Goal: Book appointment/travel/reservation

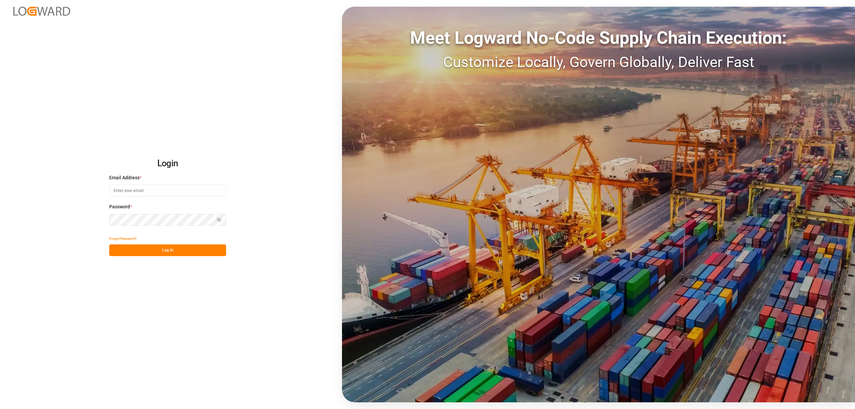
type input "[EMAIL_ADDRESS][DOMAIN_NAME]"
click at [167, 253] on button "Log In" at bounding box center [167, 250] width 117 height 12
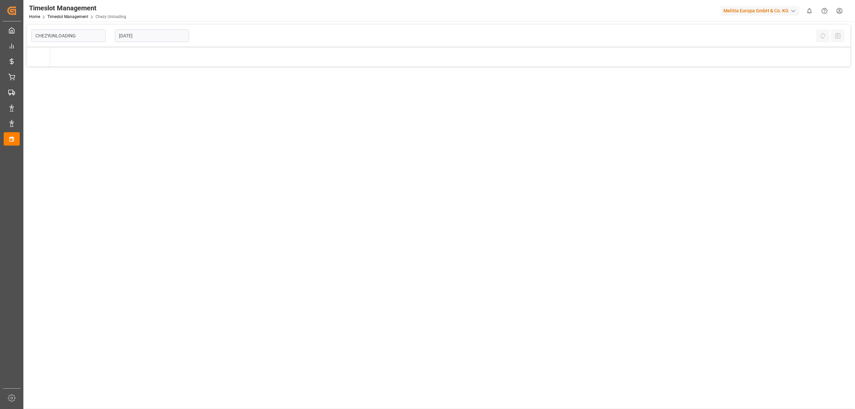
type input "Chezy Unloading"
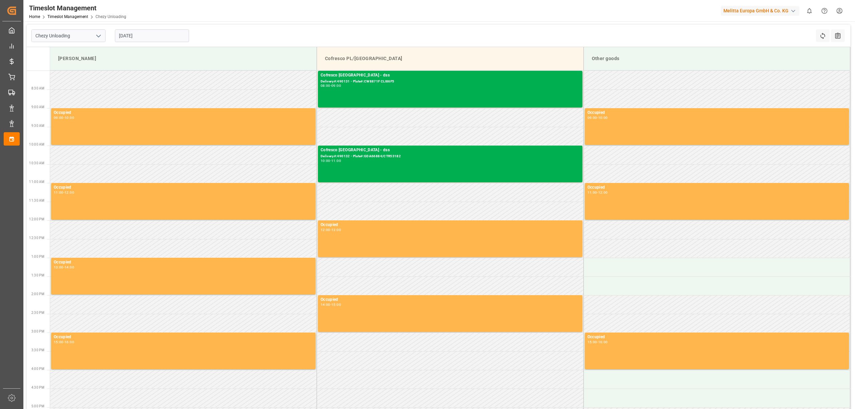
click at [161, 35] on input "[DATE]" at bounding box center [152, 35] width 74 height 13
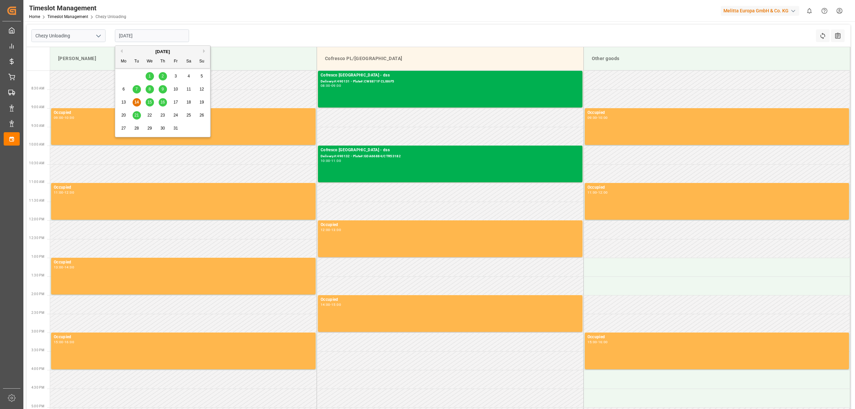
click at [137, 116] on span "21" at bounding box center [136, 115] width 4 height 5
type input "[DATE]"
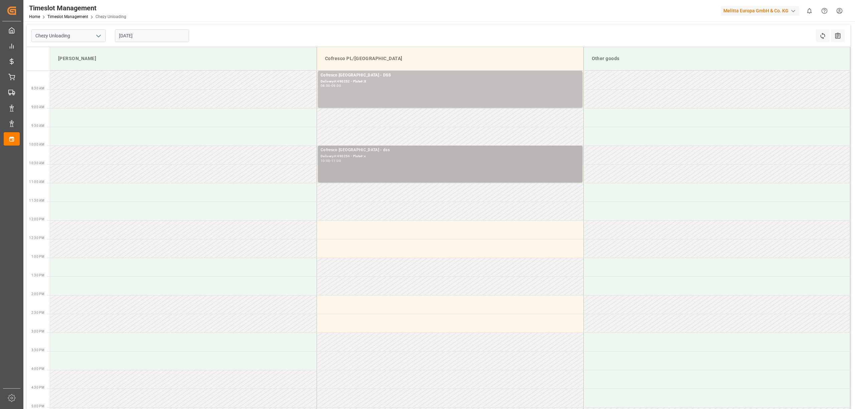
click at [434, 160] on div "10:00 - 11:00" at bounding box center [450, 161] width 259 height 4
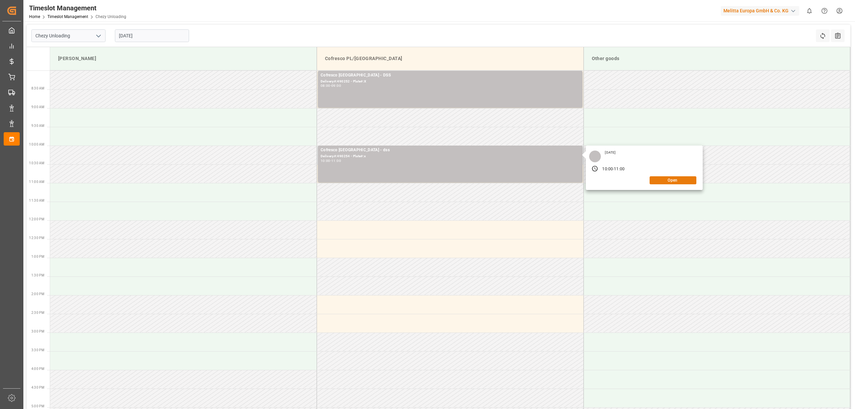
click at [669, 179] on button "Open" at bounding box center [673, 180] width 47 height 8
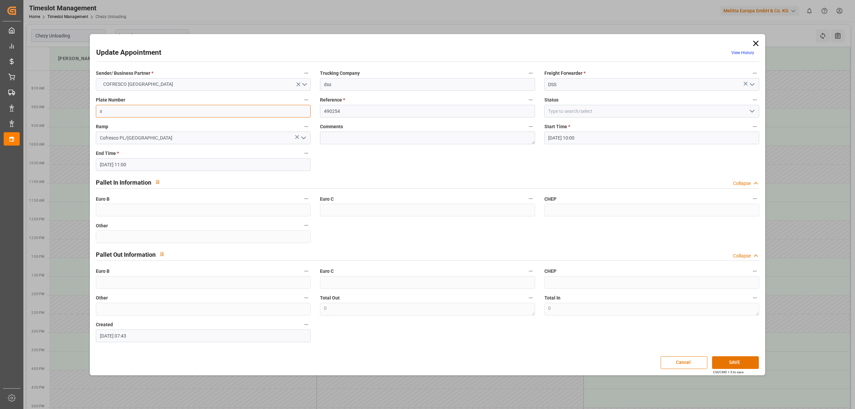
click at [191, 113] on input "x" at bounding box center [203, 111] width 215 height 13
paste input "GDA66884/CTR53182"
type input "GDA66884/CTR53182"
click at [731, 361] on button "SAVE" at bounding box center [735, 362] width 47 height 13
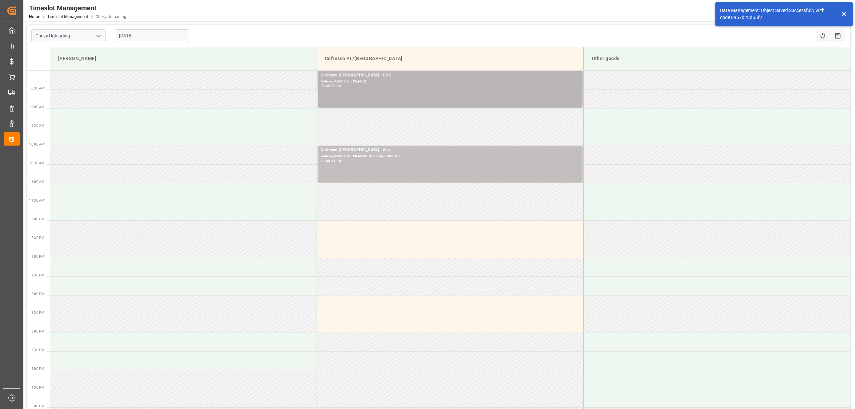
click at [400, 88] on div "Cofresco [GEOGRAPHIC_DATA] - DSS Delivery#:490252 - Plate#:X 08:00 - 09:00" at bounding box center [450, 89] width 259 height 34
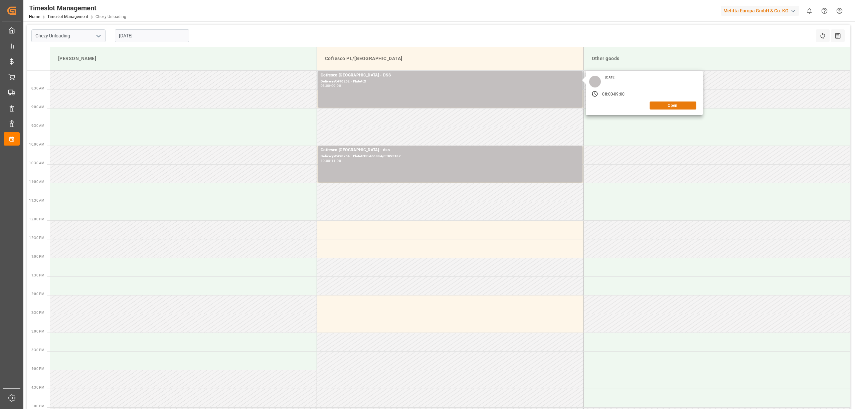
click at [663, 104] on button "Open" at bounding box center [673, 106] width 47 height 8
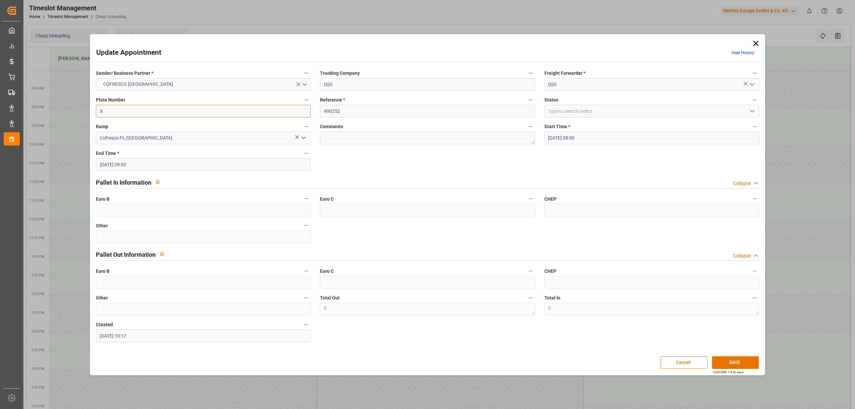
click at [139, 117] on input "X" at bounding box center [203, 111] width 215 height 13
paste input "CW8871F CLI86F5"
type input "CW8871F CLI86F5"
click at [735, 362] on button "SAVE" at bounding box center [735, 362] width 47 height 13
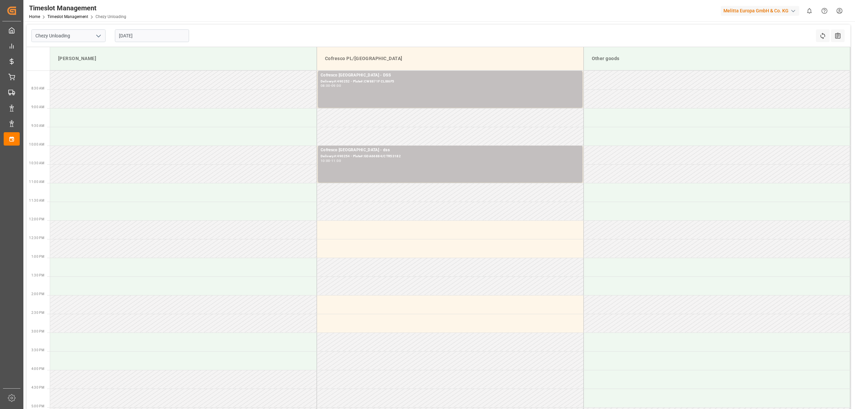
click at [147, 30] on input "[DATE]" at bounding box center [152, 35] width 74 height 13
click at [151, 115] on span "22" at bounding box center [149, 115] width 4 height 5
type input "[DATE]"
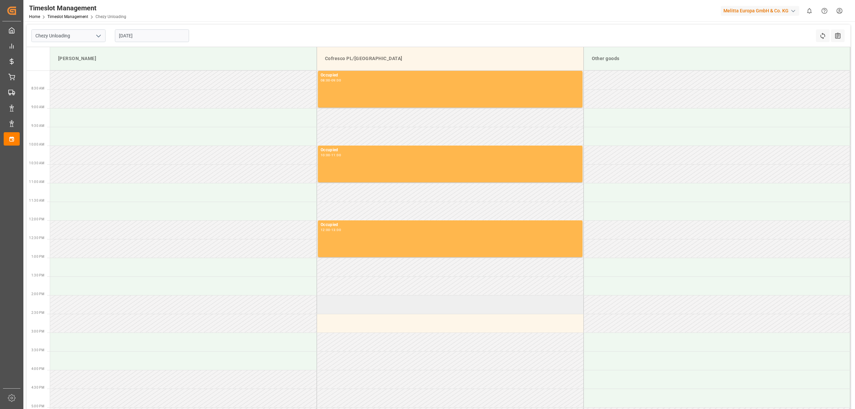
click at [350, 305] on td at bounding box center [450, 304] width 267 height 19
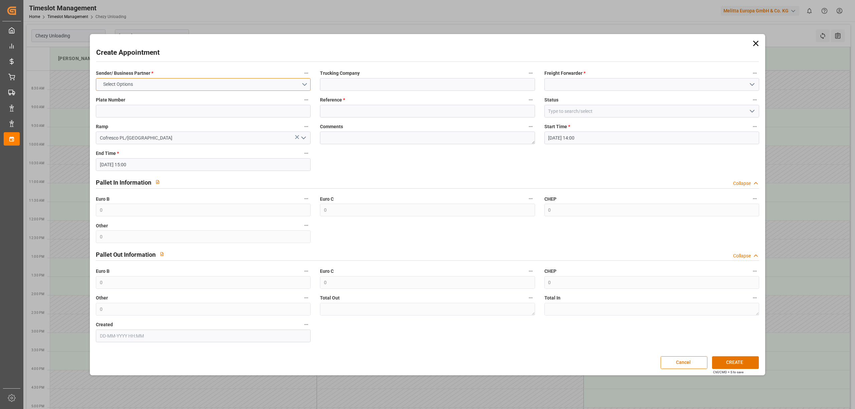
click at [189, 79] on button "Select Options" at bounding box center [203, 84] width 215 height 13
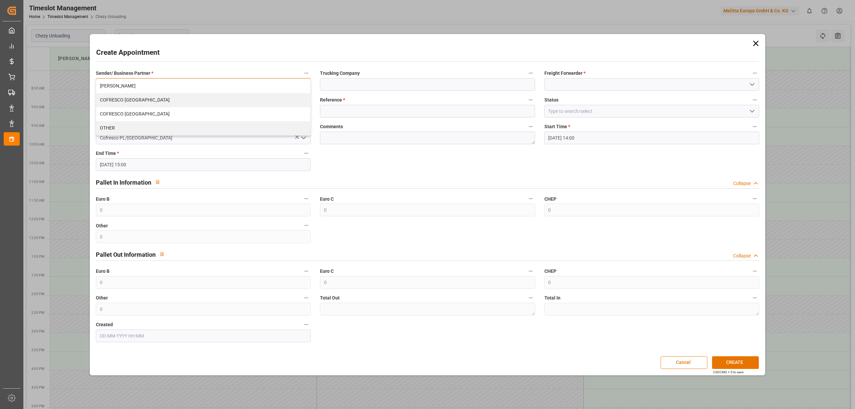
click at [159, 104] on div "COFRESCO [GEOGRAPHIC_DATA]" at bounding box center [203, 100] width 214 height 14
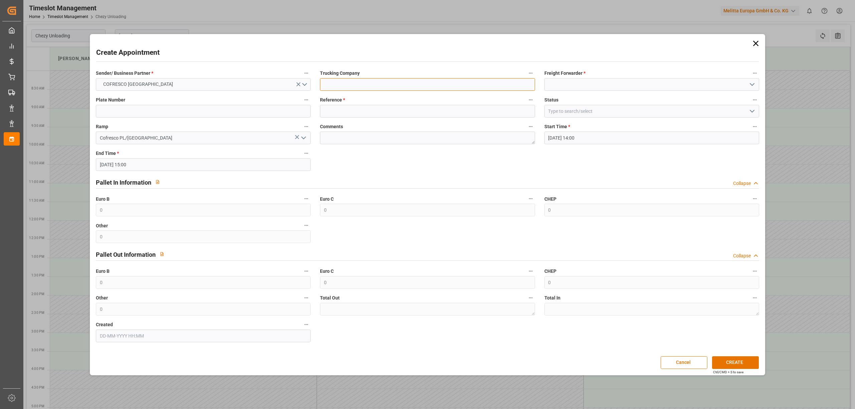
click at [392, 82] on input at bounding box center [427, 84] width 215 height 13
type input "dss"
click at [575, 87] on input at bounding box center [651, 84] width 215 height 13
click at [576, 102] on div "DSS" at bounding box center [652, 99] width 214 height 15
type input "DSS"
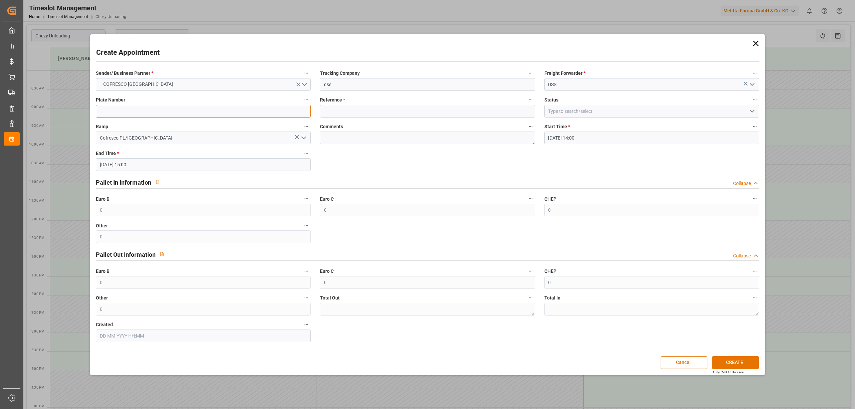
click at [184, 115] on input at bounding box center [203, 111] width 215 height 13
type input "x"
click at [358, 102] on label "Reference *" at bounding box center [427, 100] width 215 height 9
click at [526, 102] on button "Reference *" at bounding box center [530, 100] width 9 height 9
click at [371, 111] on div at bounding box center [427, 204] width 855 height 409
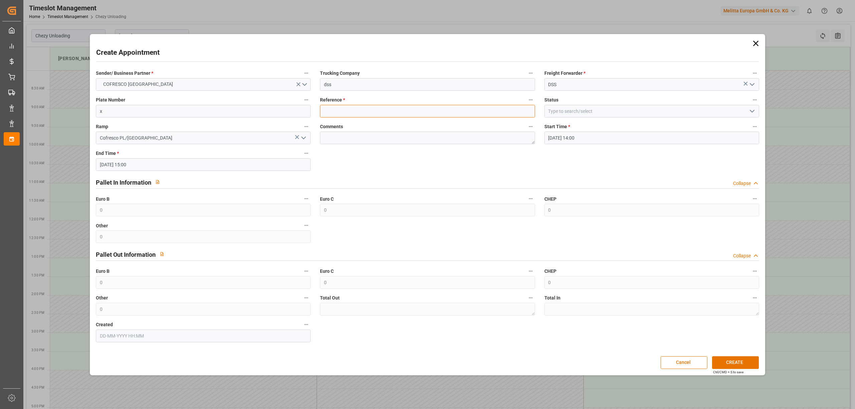
click at [370, 110] on input at bounding box center [427, 111] width 215 height 13
type input "x"
click at [727, 359] on button "CREATE" at bounding box center [735, 362] width 47 height 13
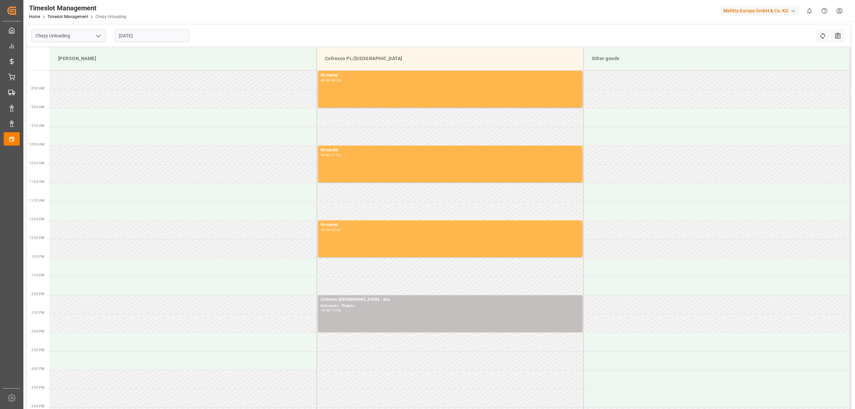
click at [142, 38] on input "[DATE]" at bounding box center [152, 35] width 74 height 13
click at [174, 103] on span "17" at bounding box center [175, 102] width 4 height 5
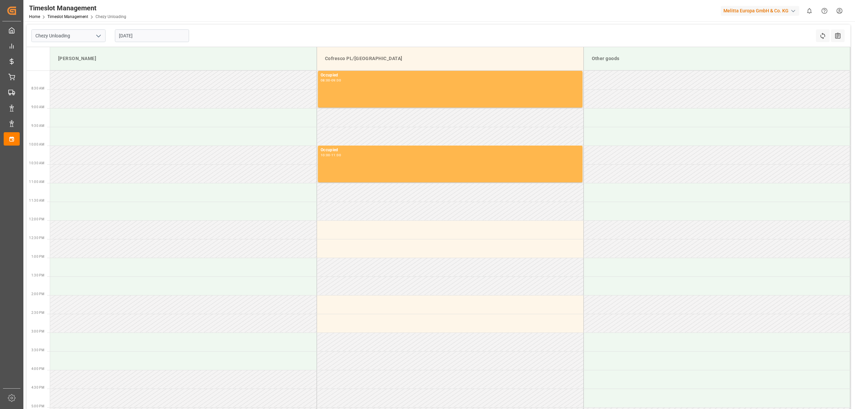
click at [136, 29] on input "[DATE]" at bounding box center [152, 35] width 74 height 13
click at [122, 114] on span "20" at bounding box center [123, 115] width 4 height 5
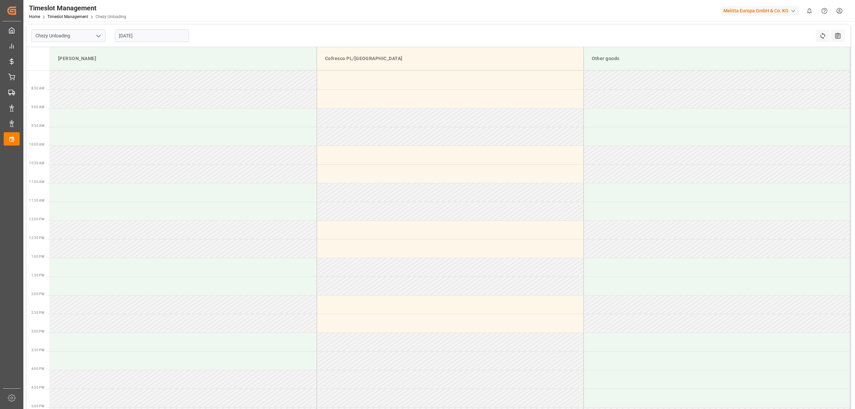
click at [157, 36] on input "[DATE]" at bounding box center [152, 35] width 74 height 13
click at [136, 115] on span "21" at bounding box center [136, 115] width 4 height 5
type input "[DATE]"
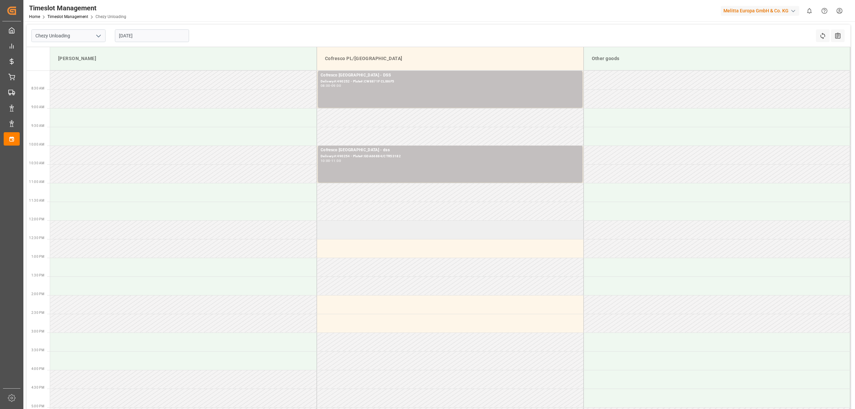
click at [363, 227] on td at bounding box center [450, 229] width 267 height 19
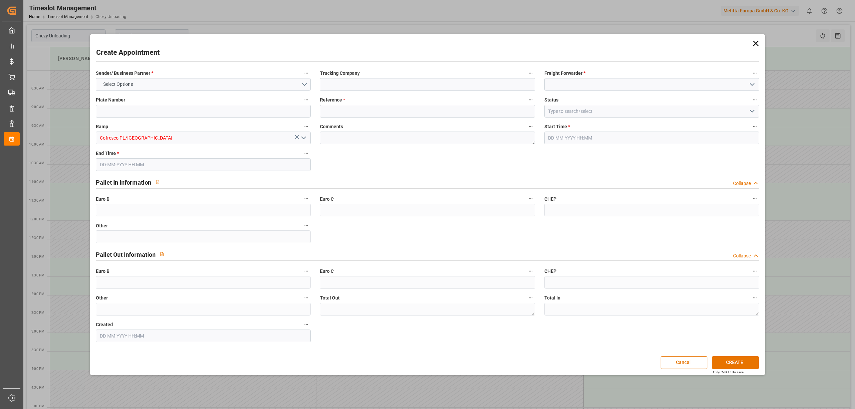
type input "0"
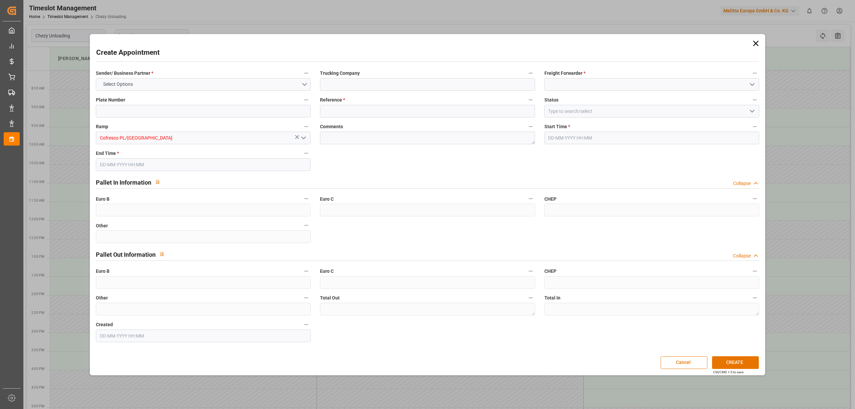
type input "0"
type input "[DATE] 12:00"
type input "[DATE] 13:00"
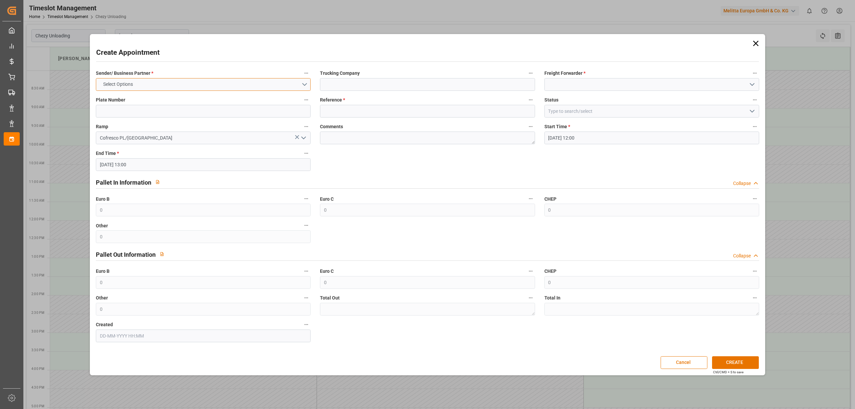
click at [159, 78] on button "Select Options" at bounding box center [203, 84] width 215 height 13
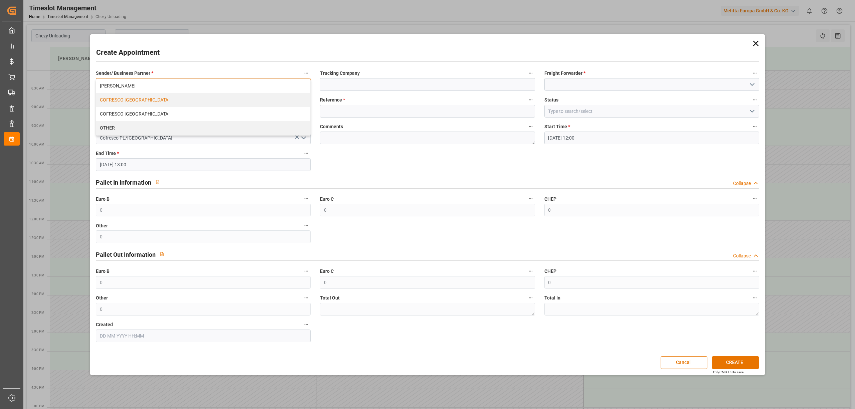
click at [160, 104] on div "COFRESCO [GEOGRAPHIC_DATA]" at bounding box center [203, 100] width 214 height 14
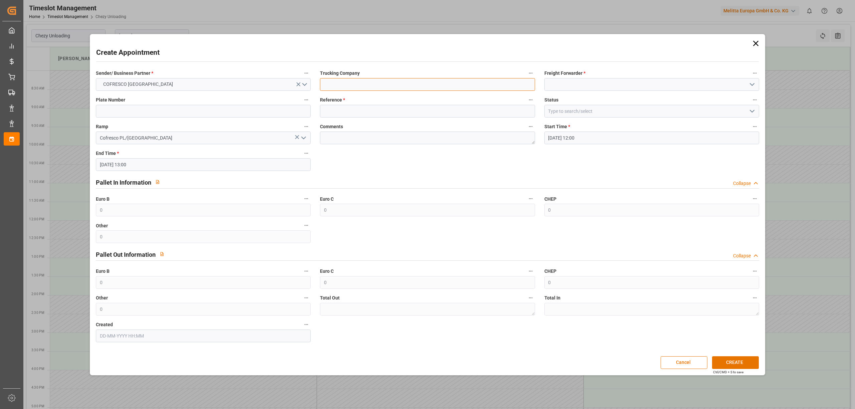
drag, startPoint x: 347, startPoint y: 81, endPoint x: 380, endPoint y: 85, distance: 32.7
click at [351, 81] on input at bounding box center [427, 84] width 215 height 13
type input "dss"
click at [620, 86] on input at bounding box center [651, 84] width 215 height 13
click at [588, 102] on div "DSS" at bounding box center [652, 99] width 214 height 15
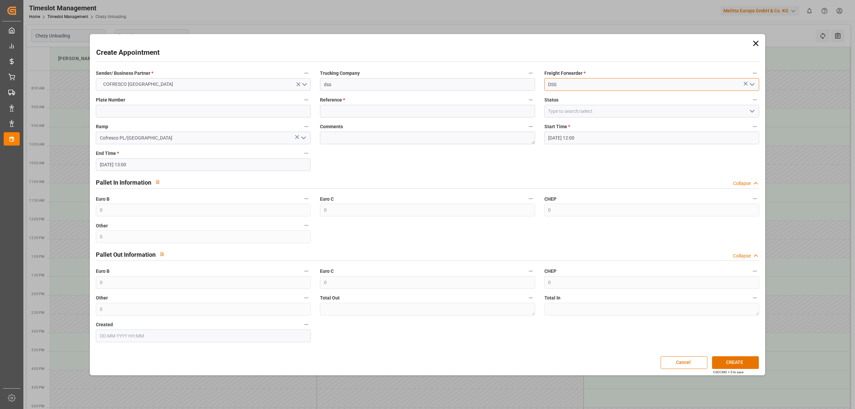
type input "DSS"
click at [192, 112] on input at bounding box center [203, 111] width 215 height 13
type input "x"
drag, startPoint x: 368, startPoint y: 121, endPoint x: 379, endPoint y: 119, distance: 10.8
click at [369, 121] on div "Comments" at bounding box center [427, 133] width 224 height 27
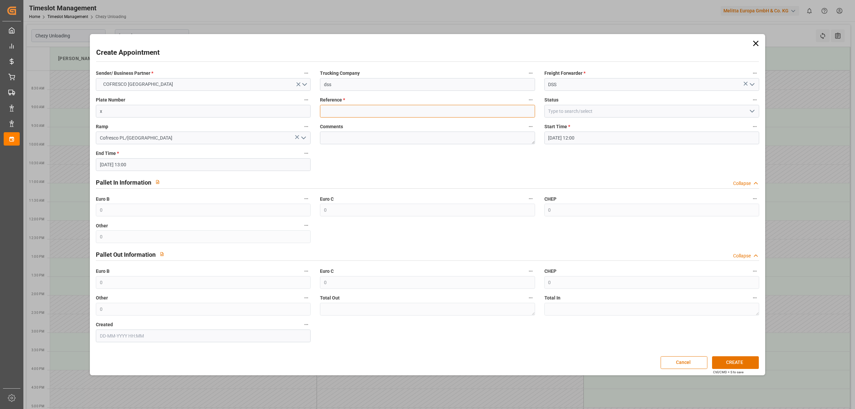
click at [391, 111] on input at bounding box center [427, 111] width 215 height 13
drag, startPoint x: 256, startPoint y: 113, endPoint x: 266, endPoint y: 112, distance: 10.1
click at [257, 113] on input "x" at bounding box center [203, 111] width 215 height 13
click at [326, 110] on input "x" at bounding box center [427, 111] width 215 height 13
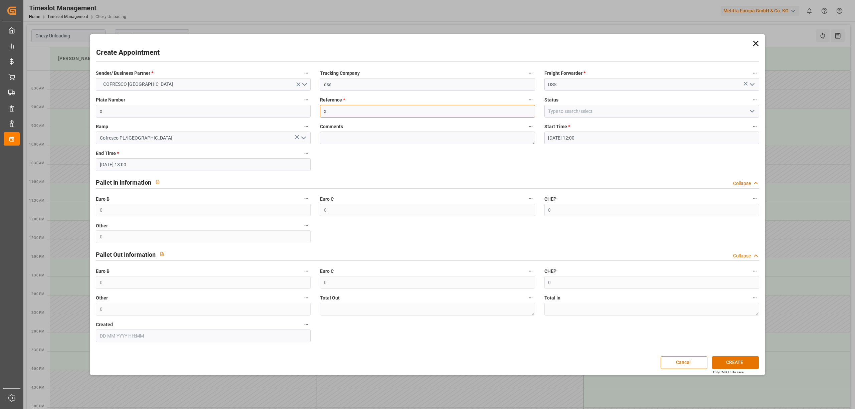
paste input "490392"
type input "490392"
click at [738, 362] on button "CREATE" at bounding box center [735, 362] width 47 height 13
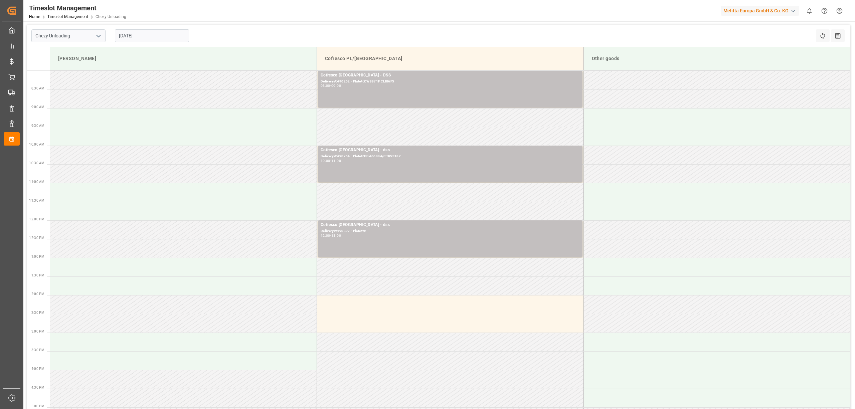
click at [149, 39] on input "[DATE]" at bounding box center [152, 35] width 74 height 13
click at [151, 114] on span "22" at bounding box center [149, 115] width 4 height 5
type input "[DATE]"
